Goal: Task Accomplishment & Management: Manage account settings

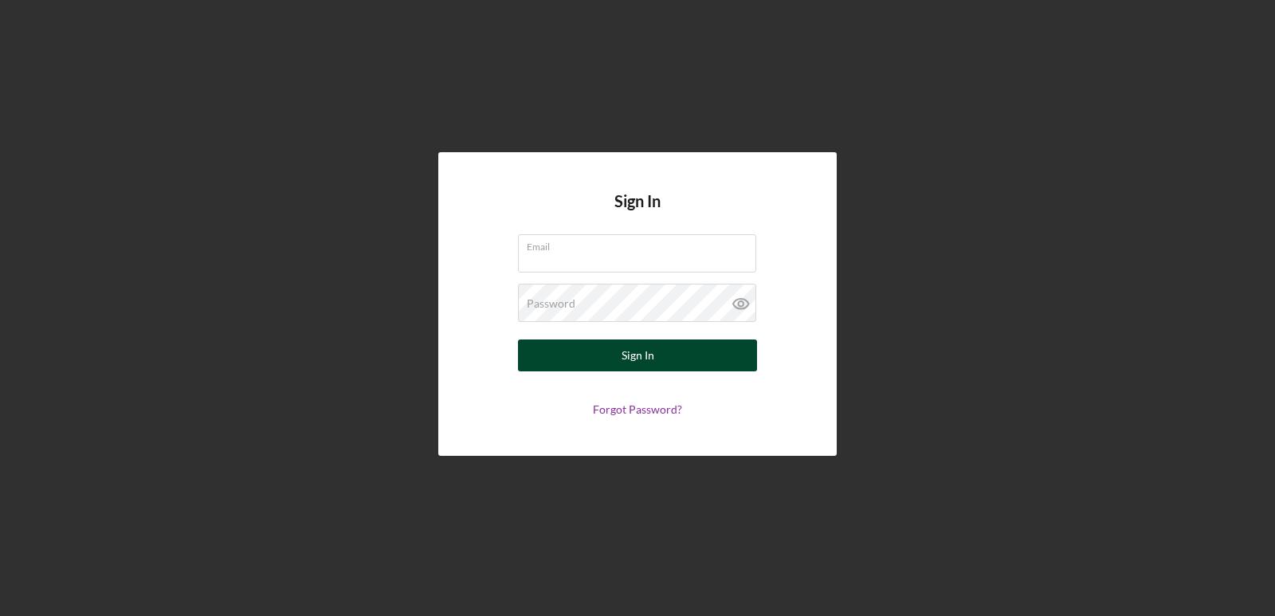
type input "[PERSON_NAME][EMAIL_ADDRESS][DOMAIN_NAME]"
click at [657, 362] on button "Sign In" at bounding box center [637, 355] width 239 height 32
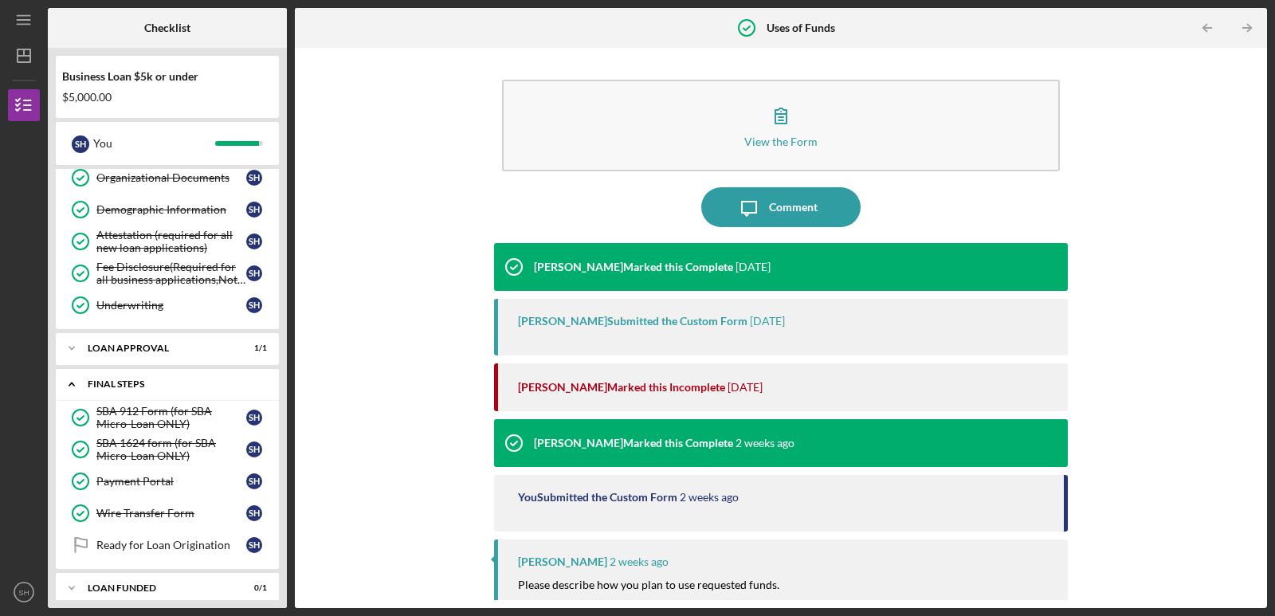
scroll to position [284, 0]
